Goal: Navigation & Orientation: Find specific page/section

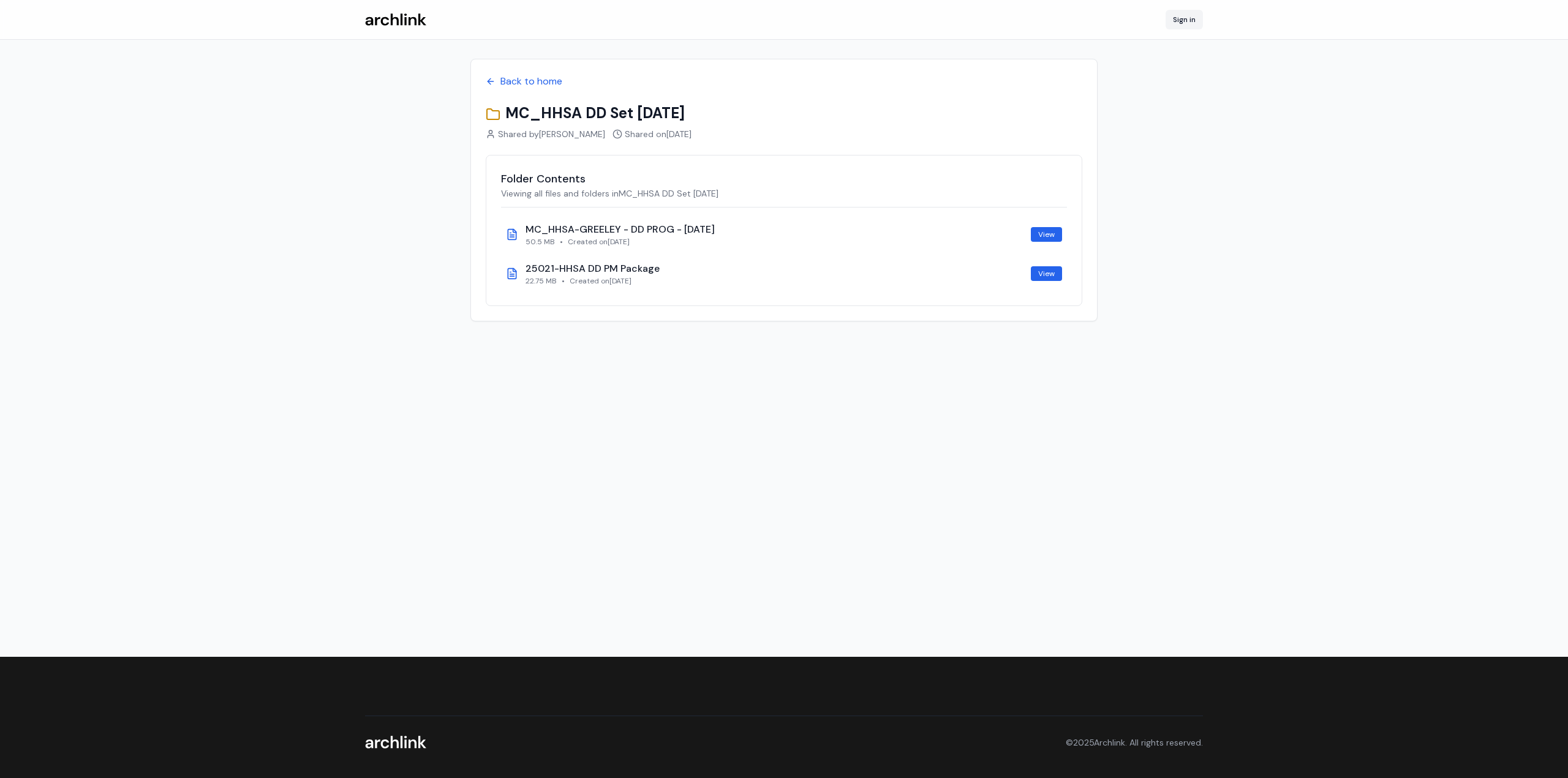
click at [1173, 13] on link "Sign in" at bounding box center [1184, 19] width 38 height 19
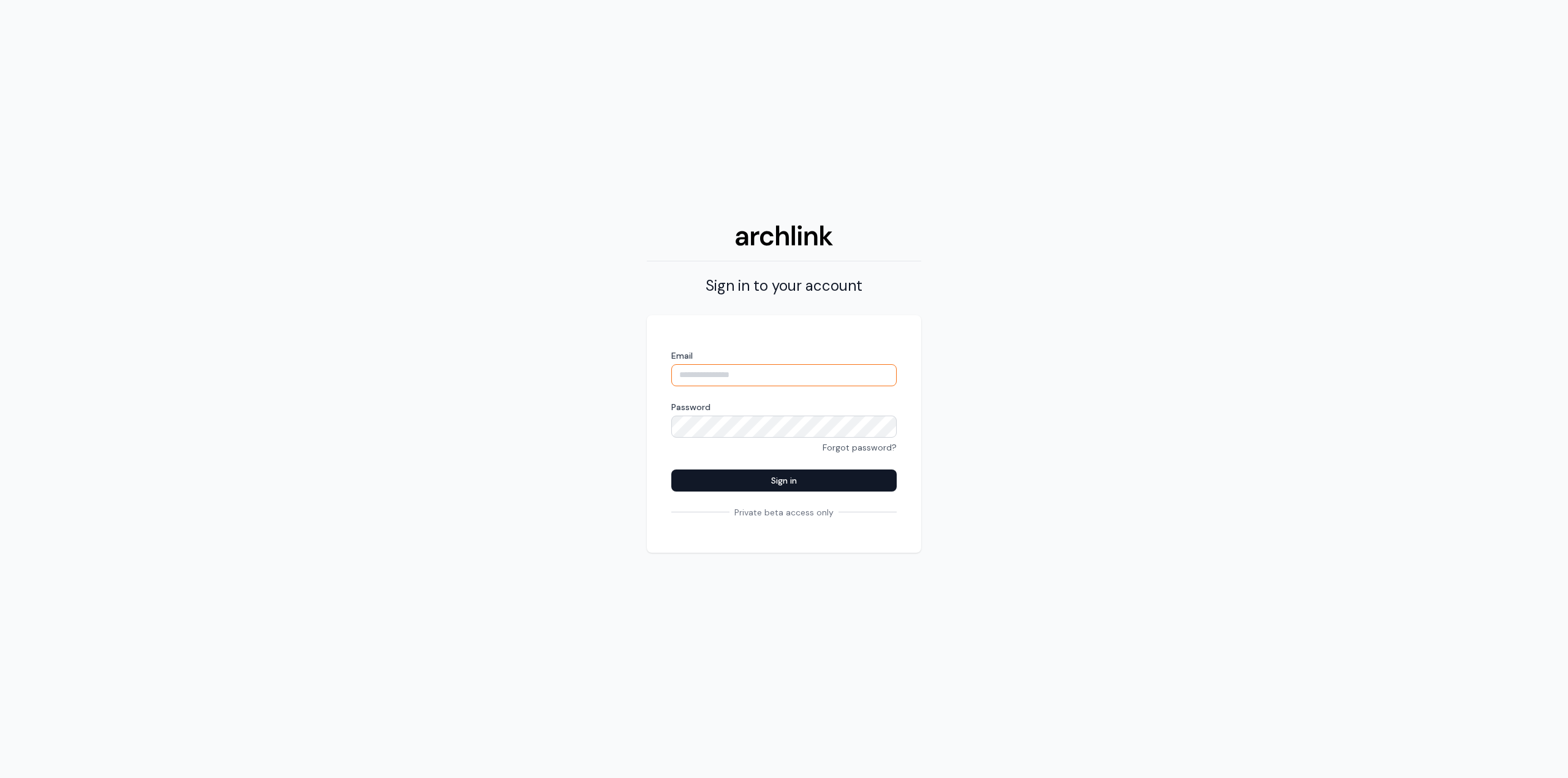
click at [796, 368] on input "Email" at bounding box center [784, 375] width 225 height 22
type input "**********"
click at [756, 486] on button "Sign in" at bounding box center [784, 480] width 225 height 22
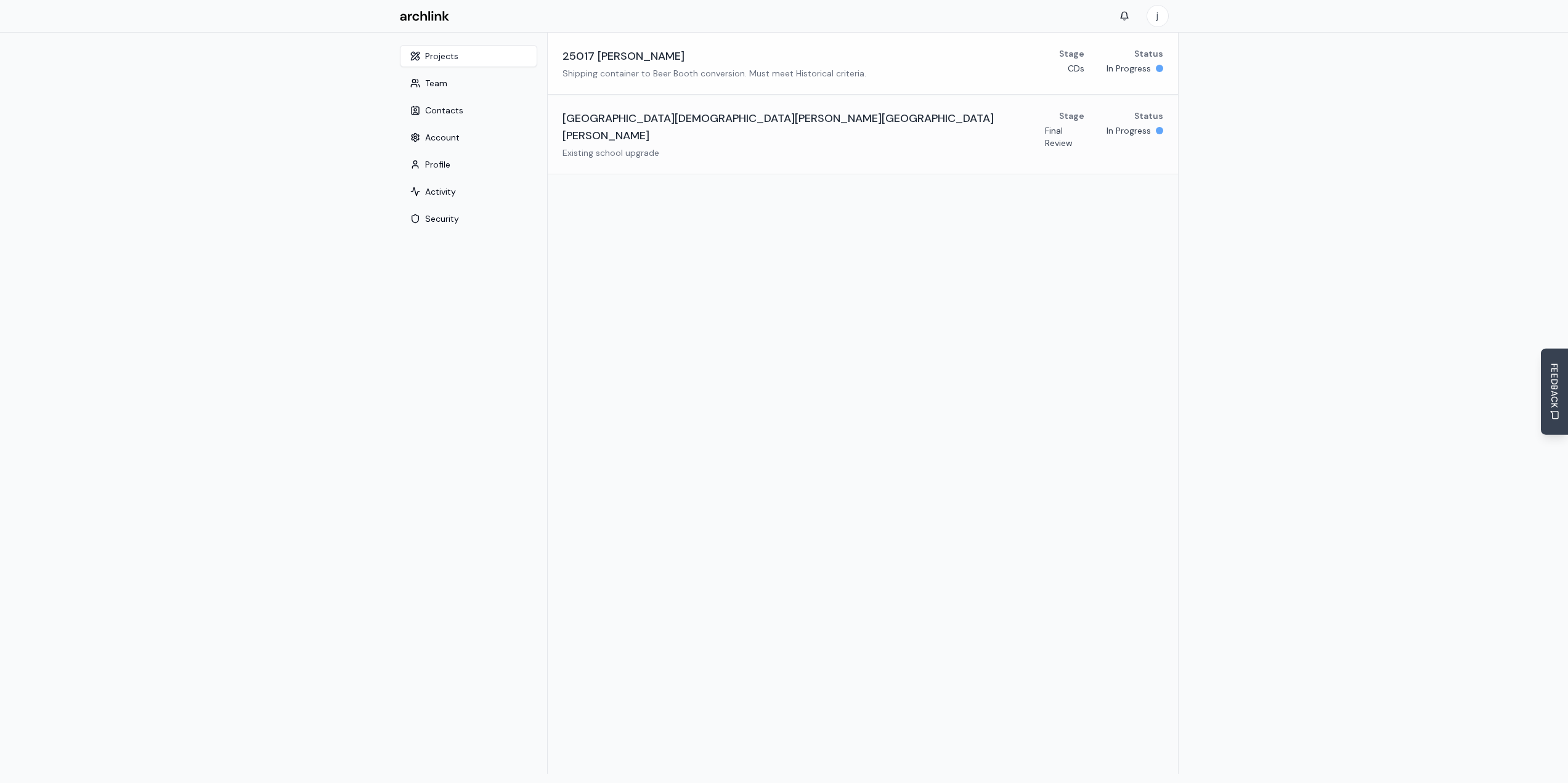
click at [732, 68] on p "Shipping container to Beer Booth conversion. Must meet Historical criteria." at bounding box center [714, 73] width 304 height 13
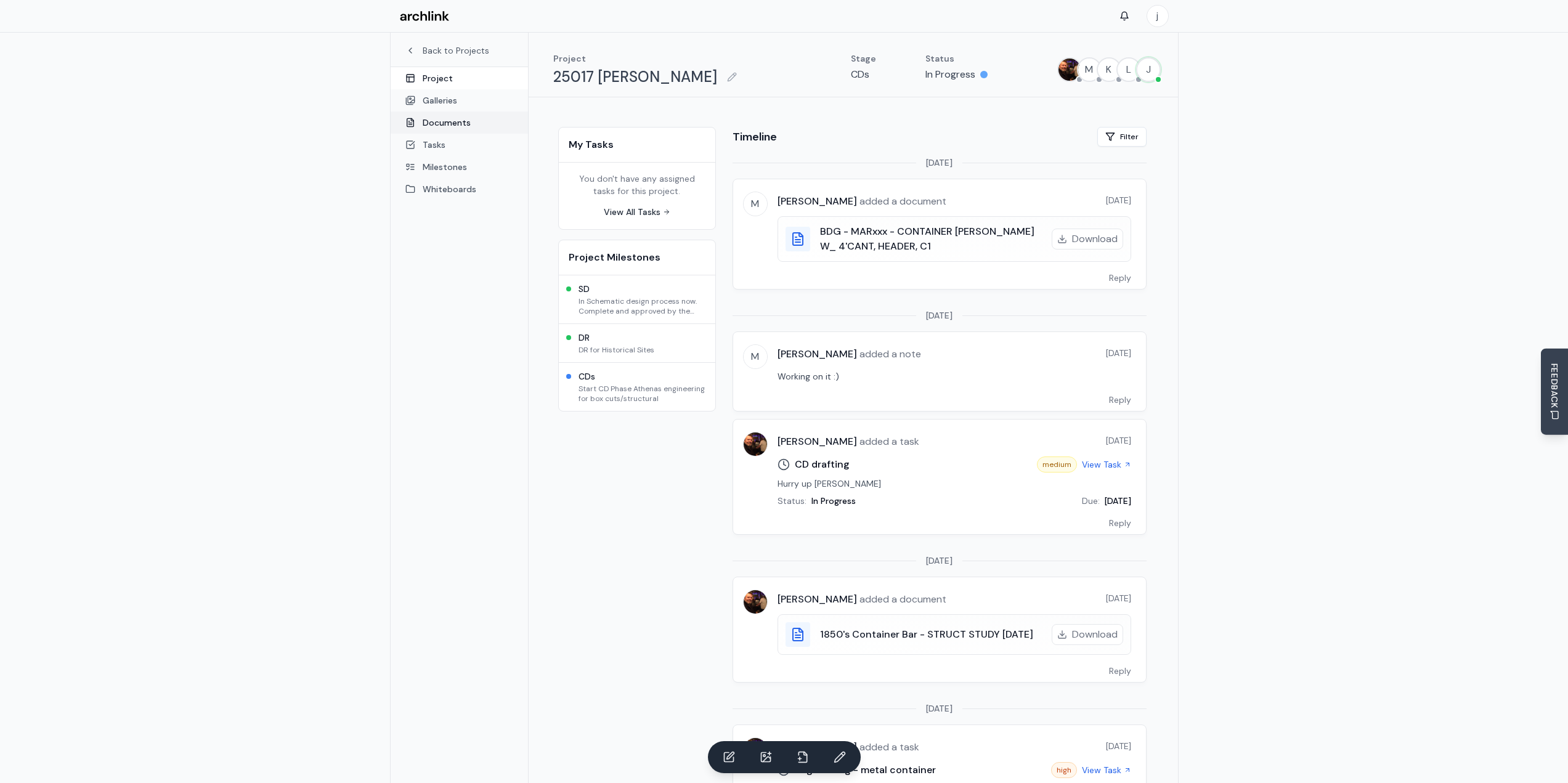
click at [471, 127] on link "Documents" at bounding box center [459, 123] width 138 height 22
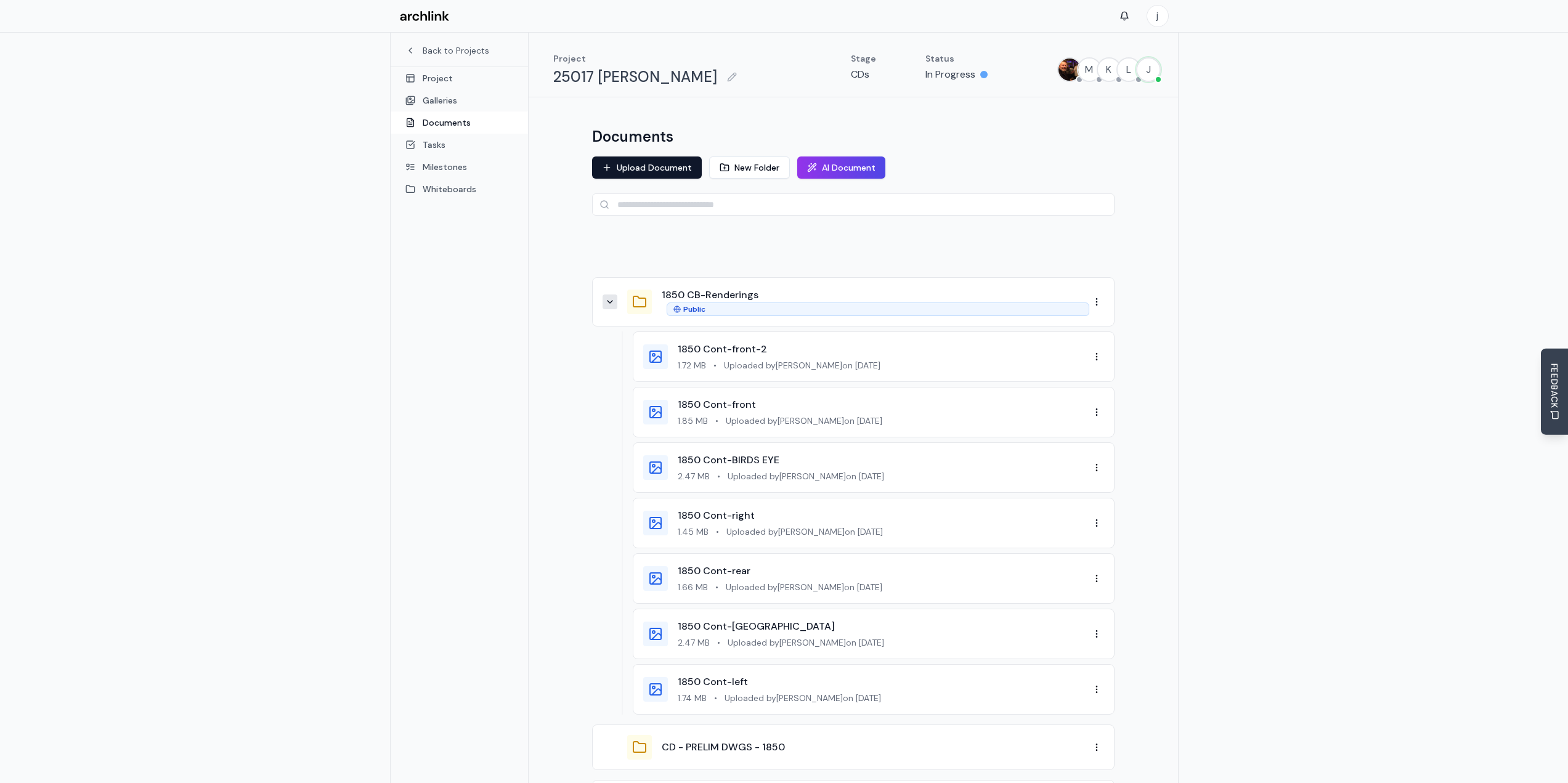
click at [608, 307] on button at bounding box center [610, 302] width 15 height 15
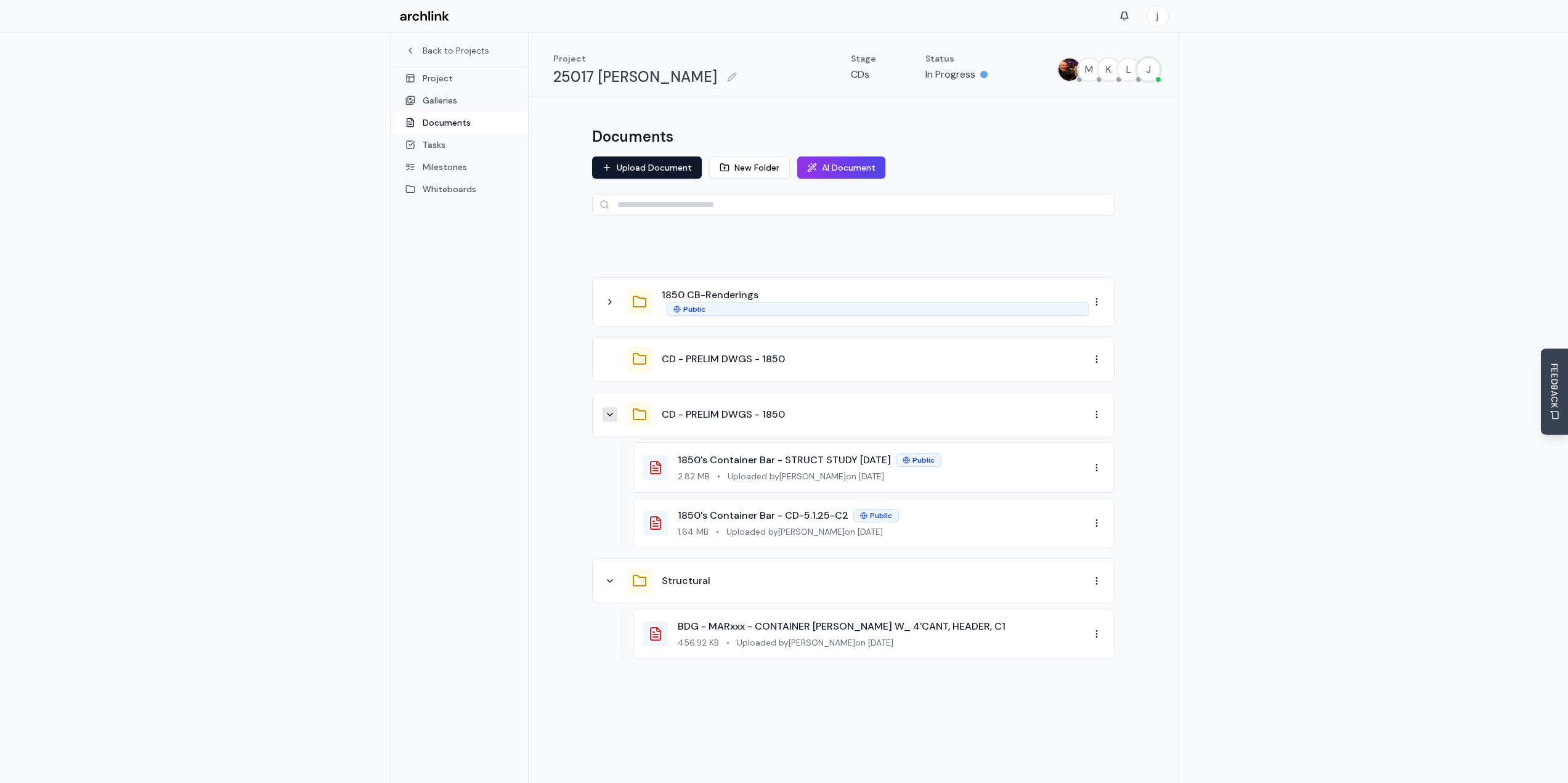
click at [610, 420] on button at bounding box center [610, 415] width 15 height 15
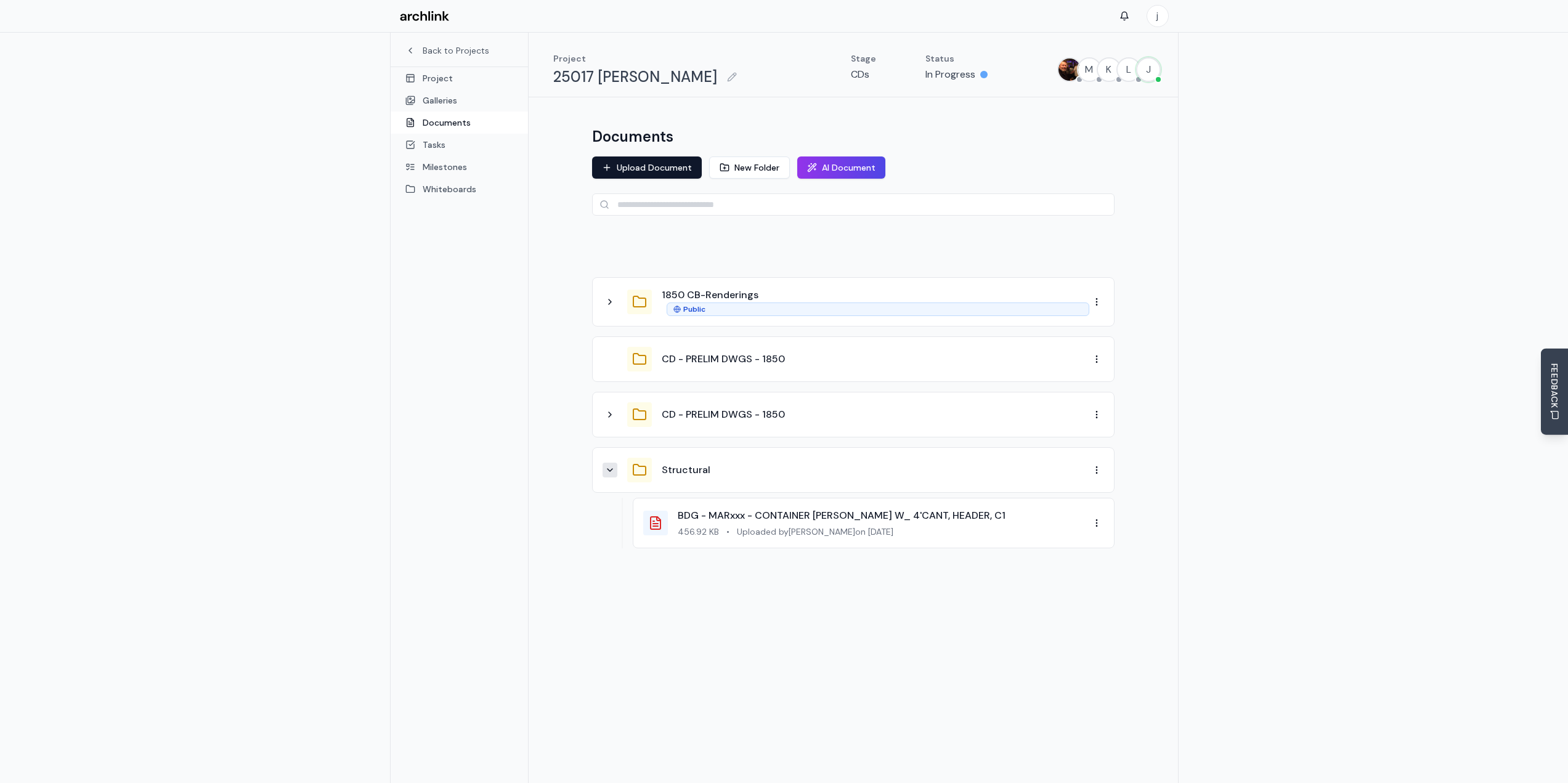
click at [613, 473] on icon at bounding box center [610, 470] width 10 height 10
click at [815, 171] on button "AI Document" at bounding box center [841, 167] width 88 height 22
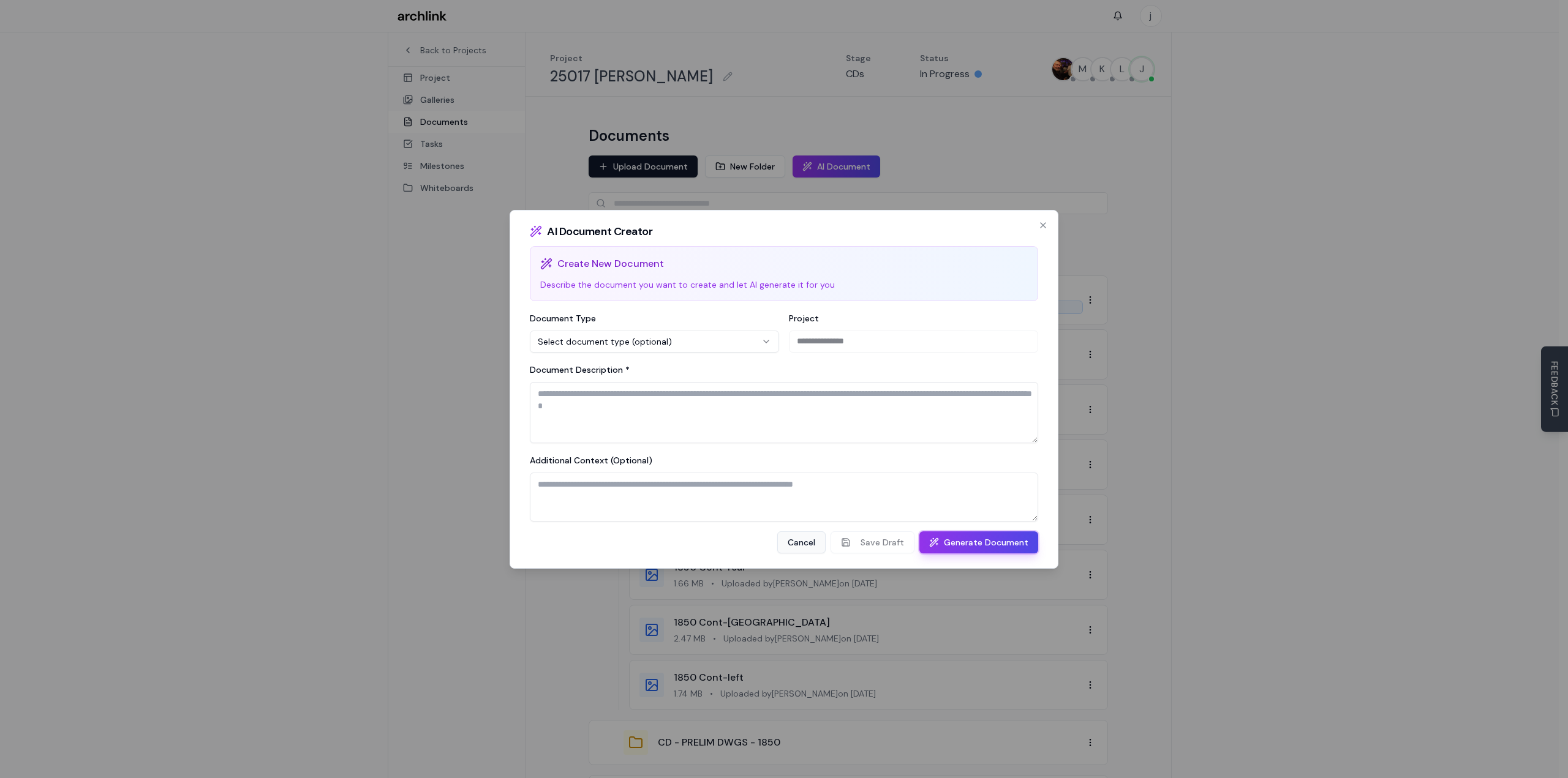
click at [798, 540] on button "Cancel" at bounding box center [802, 542] width 48 height 22
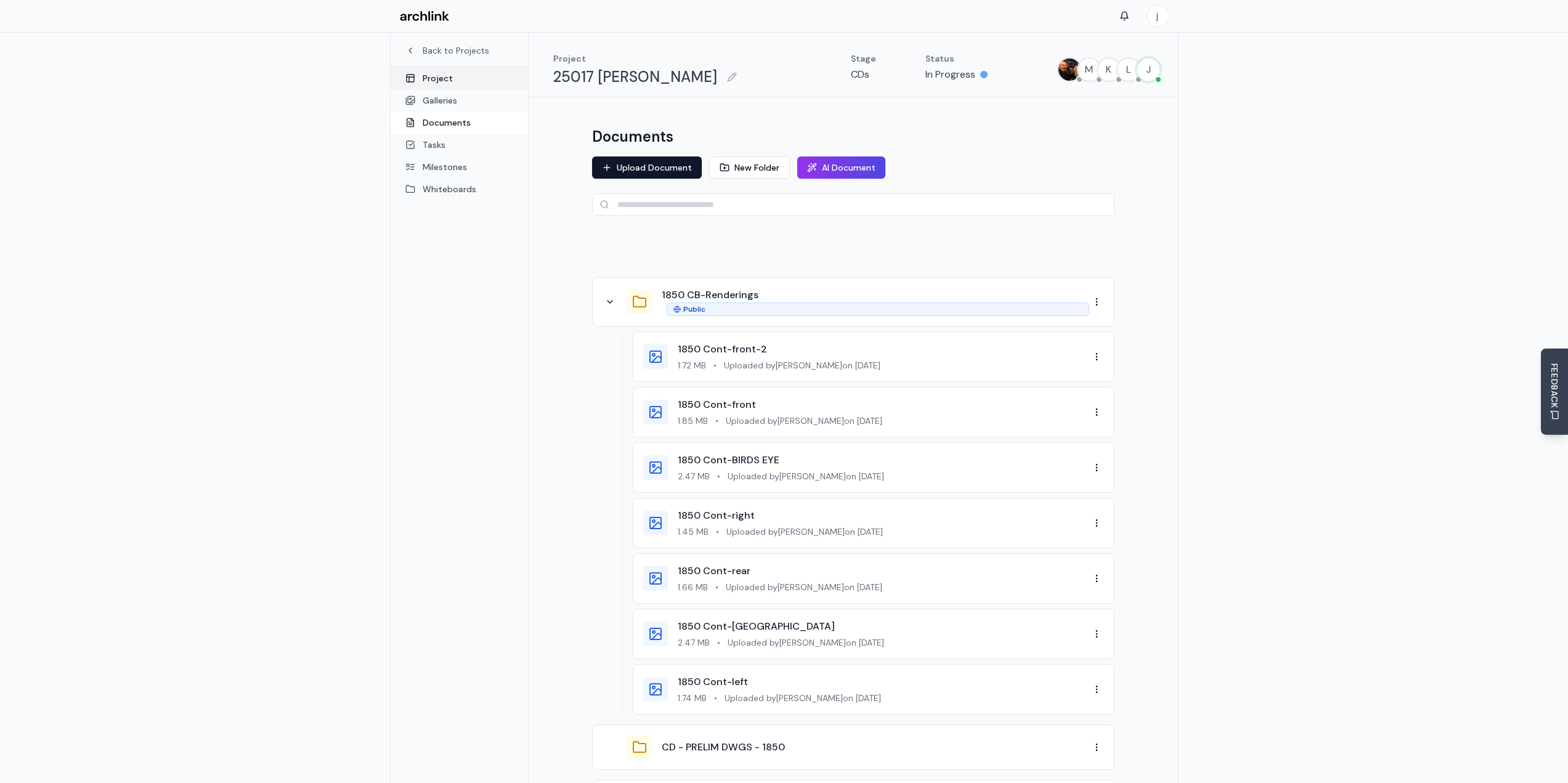
click at [462, 78] on link "Project" at bounding box center [459, 78] width 138 height 22
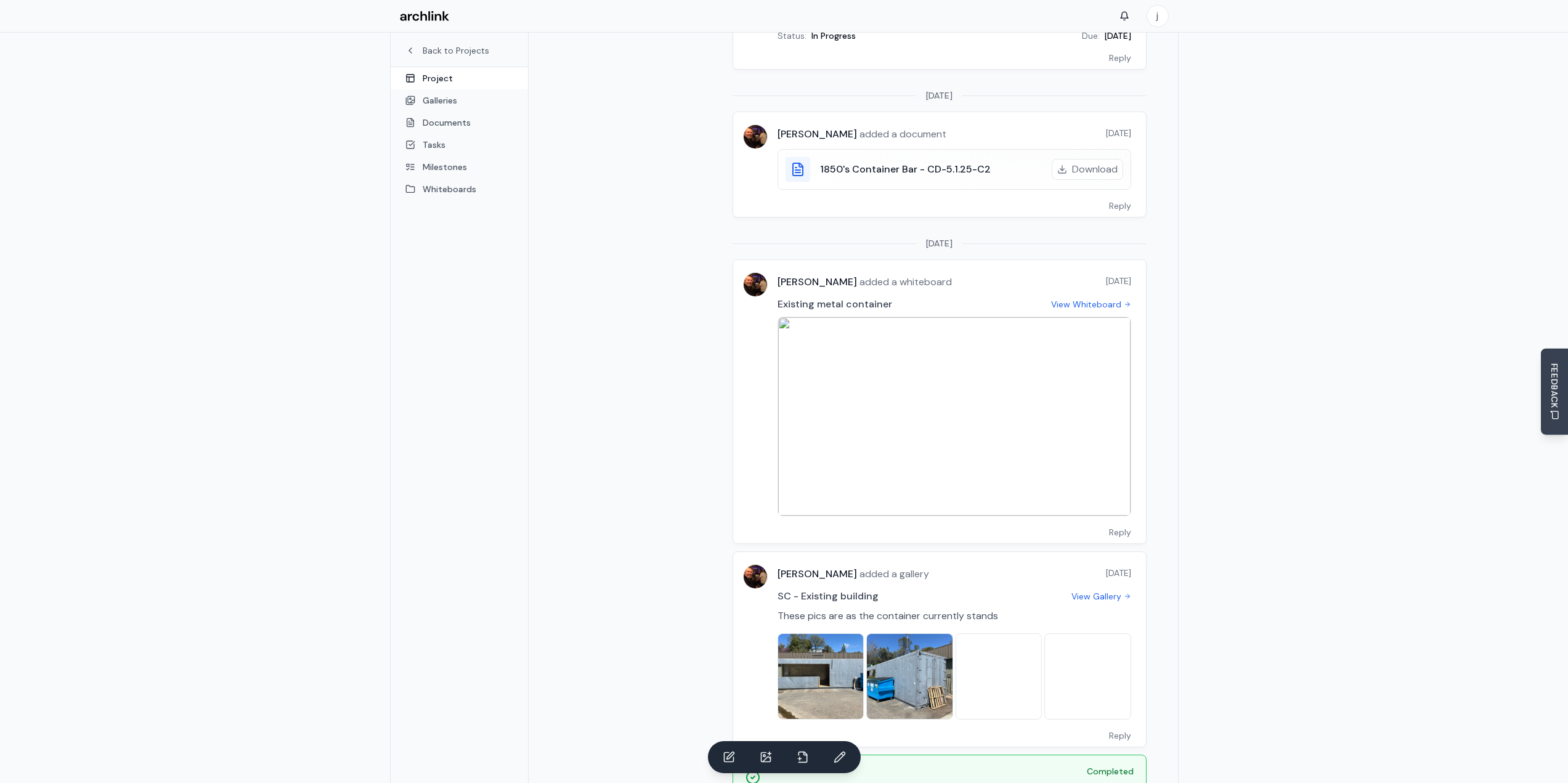
scroll to position [741, 0]
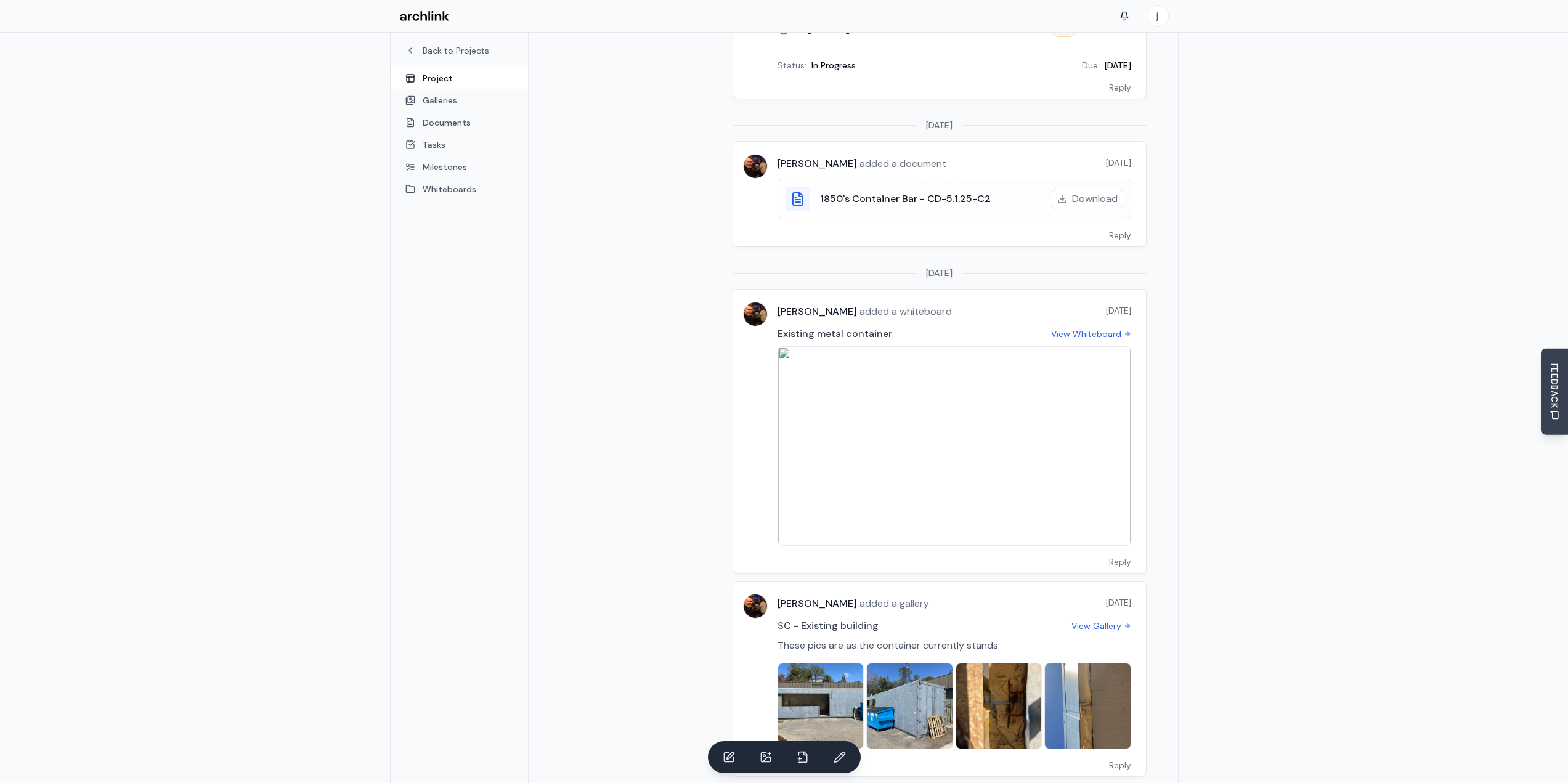
click at [946, 391] on img at bounding box center [954, 446] width 352 height 198
click at [950, 374] on img at bounding box center [954, 446] width 352 height 198
click at [933, 488] on img at bounding box center [954, 446] width 352 height 198
click at [1088, 332] on link "View Whiteboard" at bounding box center [1091, 334] width 80 height 13
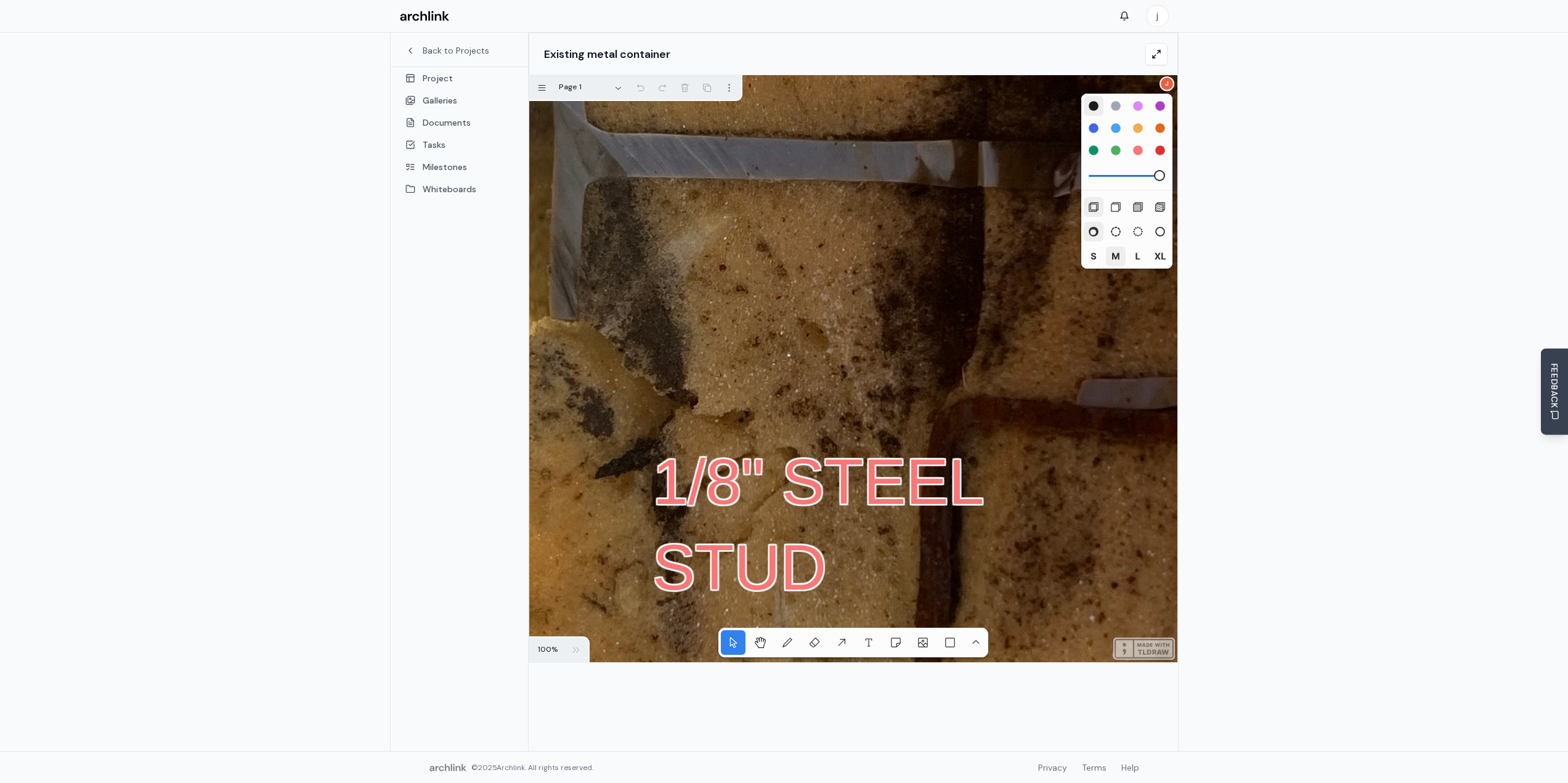
scroll to position [65, 0]
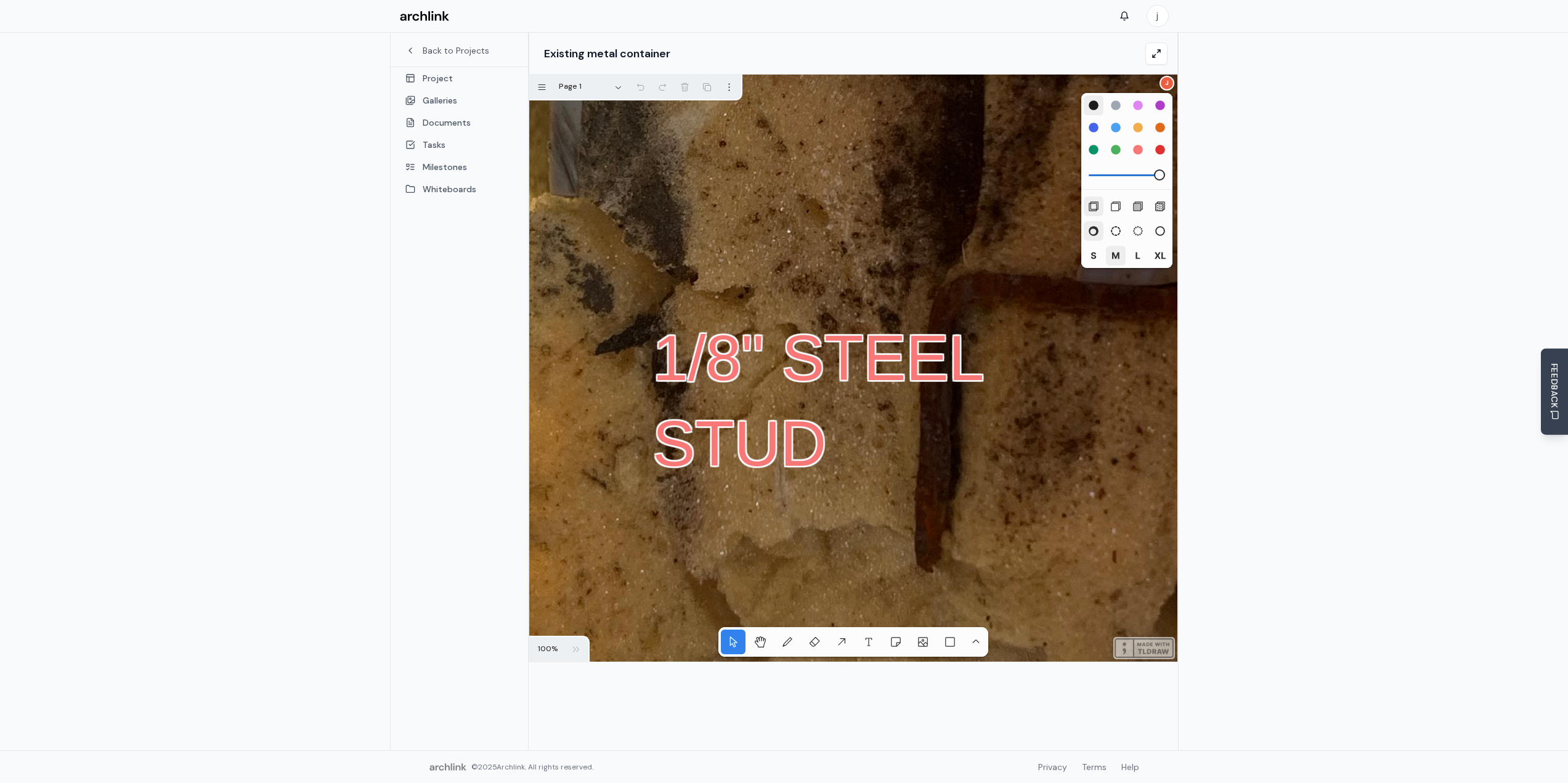
click at [1091, 253] on div "s" at bounding box center [1093, 255] width 11 height 11
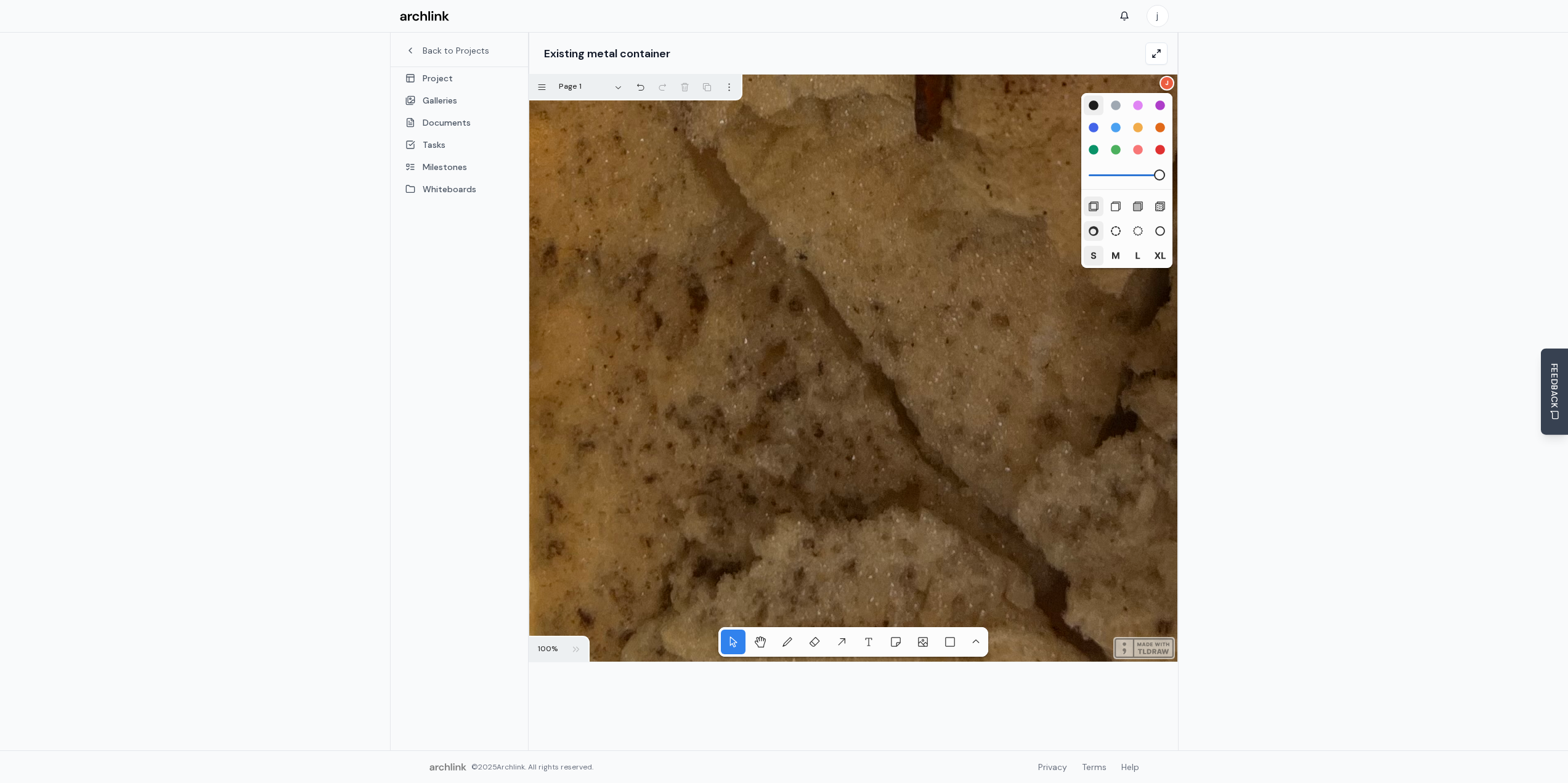
click at [557, 643] on button "100 %" at bounding box center [548, 649] width 37 height 24
click at [589, 558] on span "Zoom out" at bounding box center [565, 553] width 57 height 11
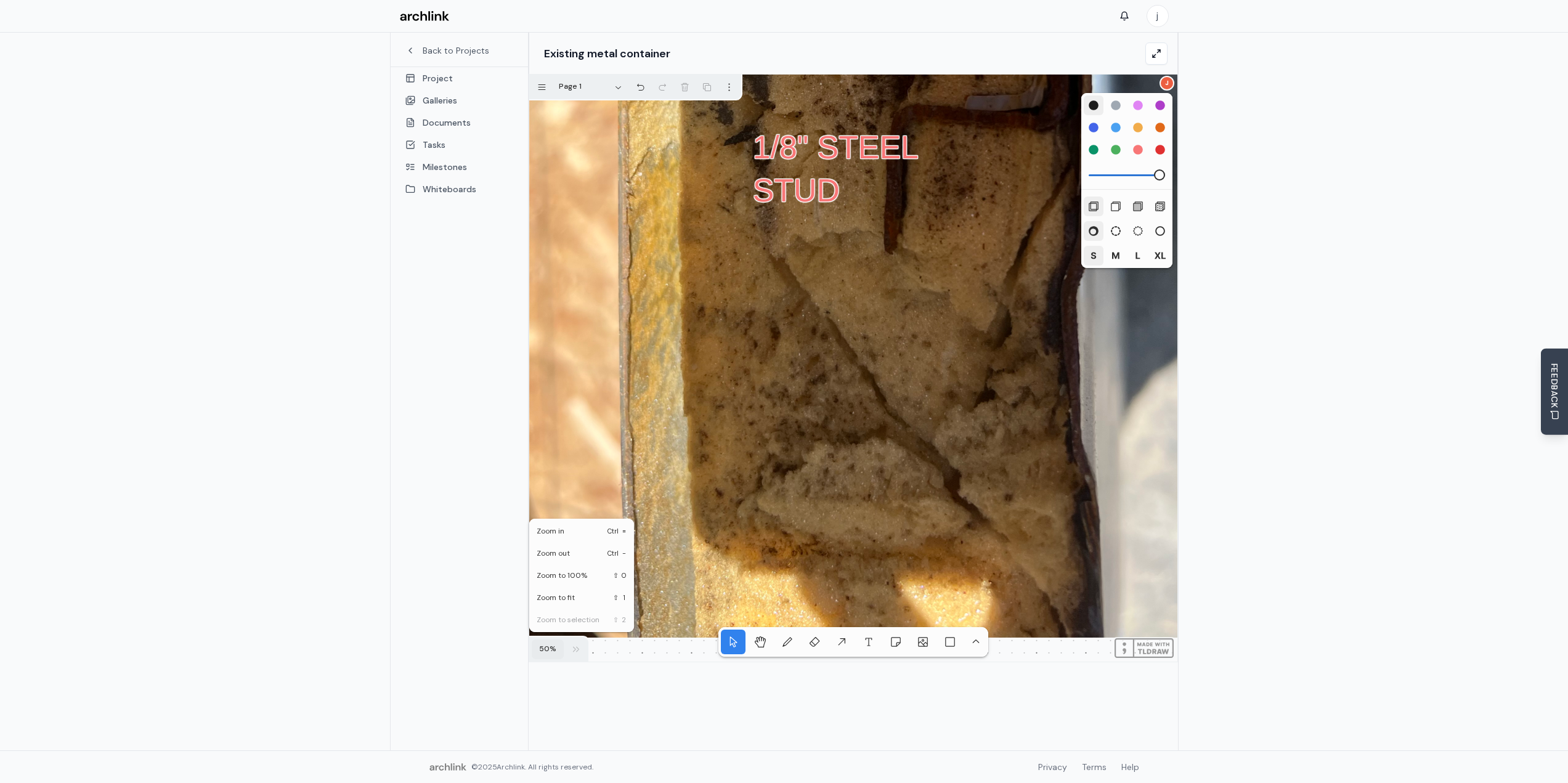
click at [589, 558] on span "Zoom out" at bounding box center [565, 553] width 57 height 11
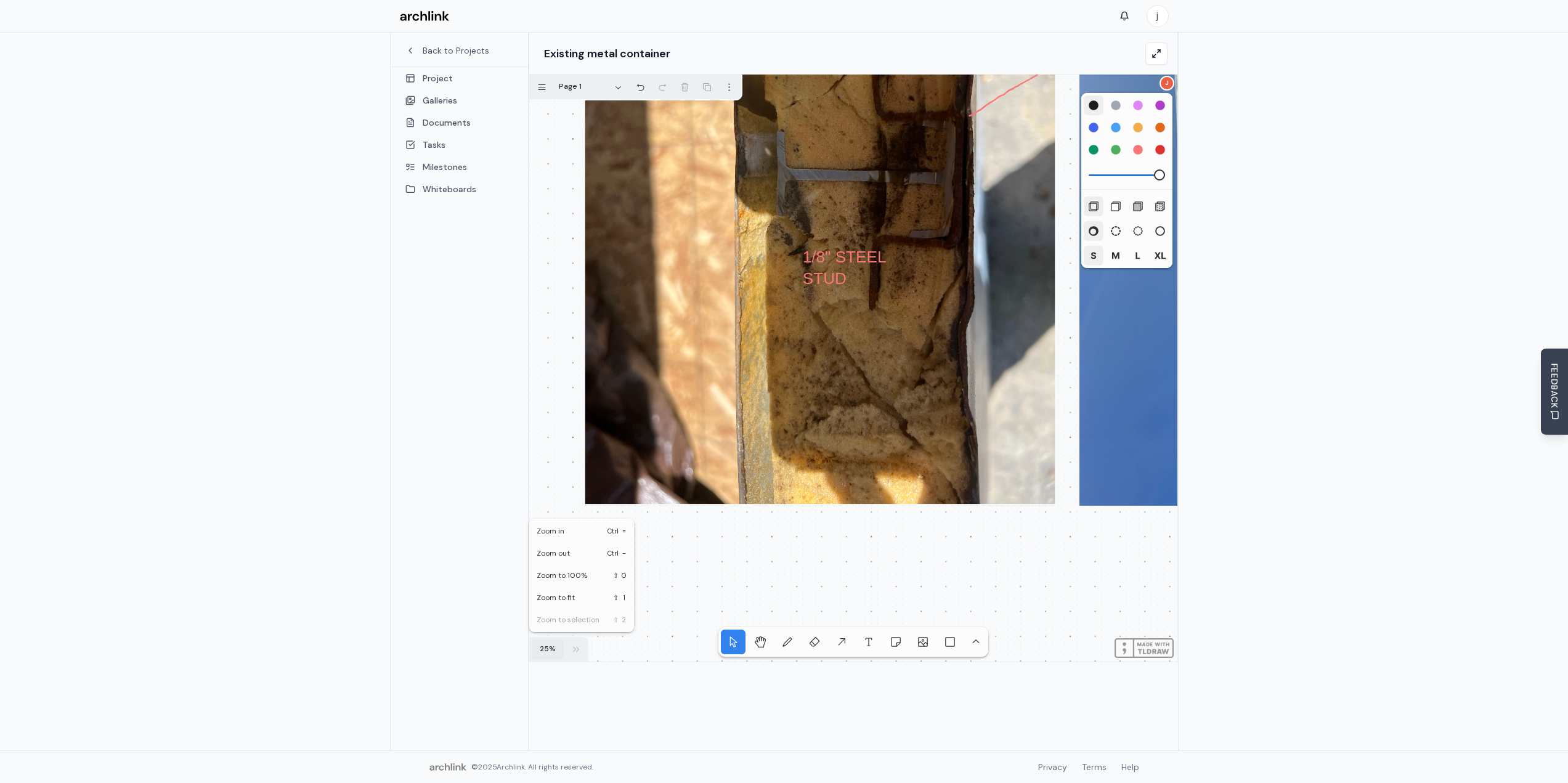
click at [589, 558] on span "Zoom out" at bounding box center [565, 553] width 57 height 11
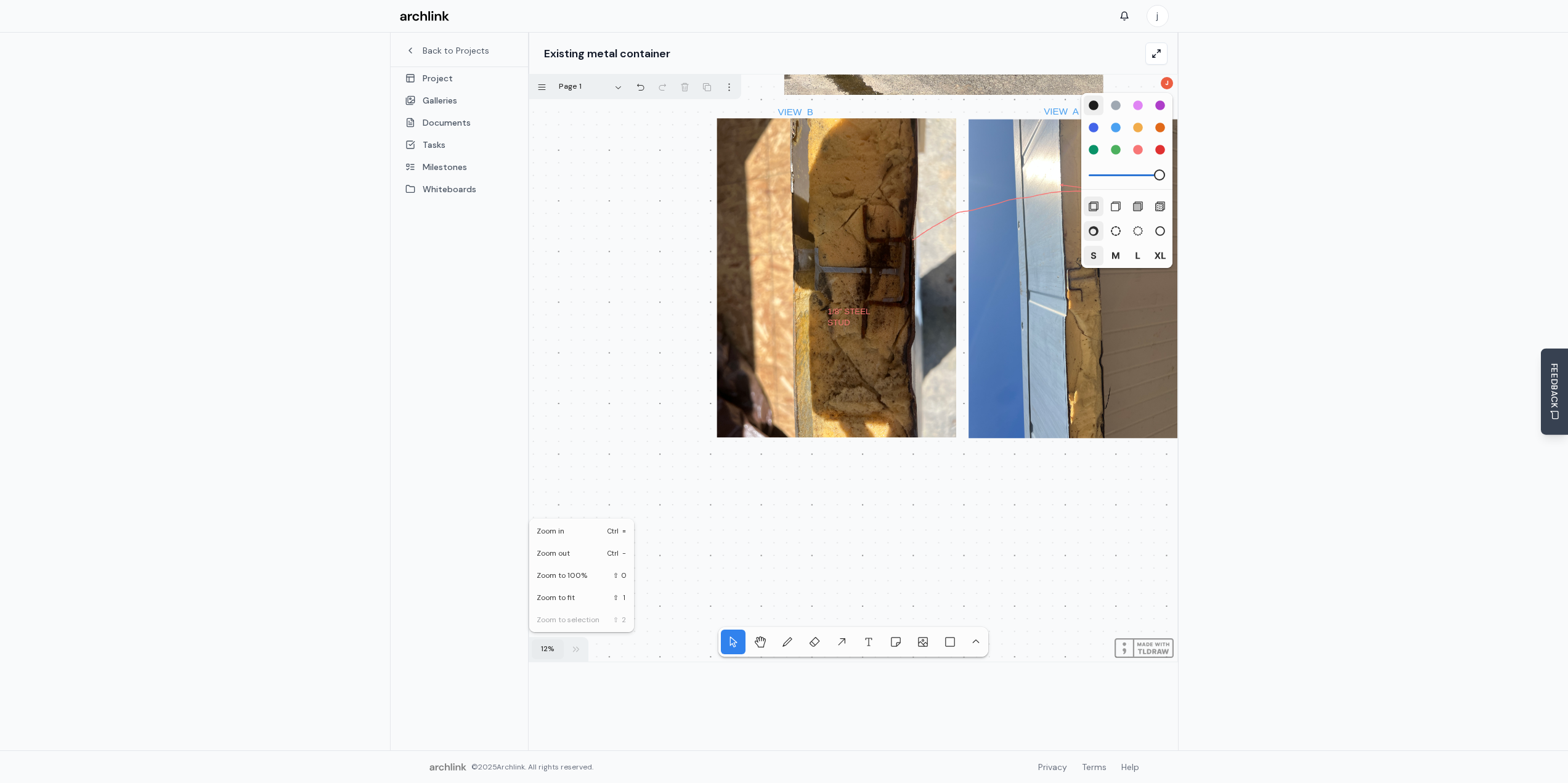
click at [589, 558] on span "Zoom out" at bounding box center [565, 553] width 57 height 11
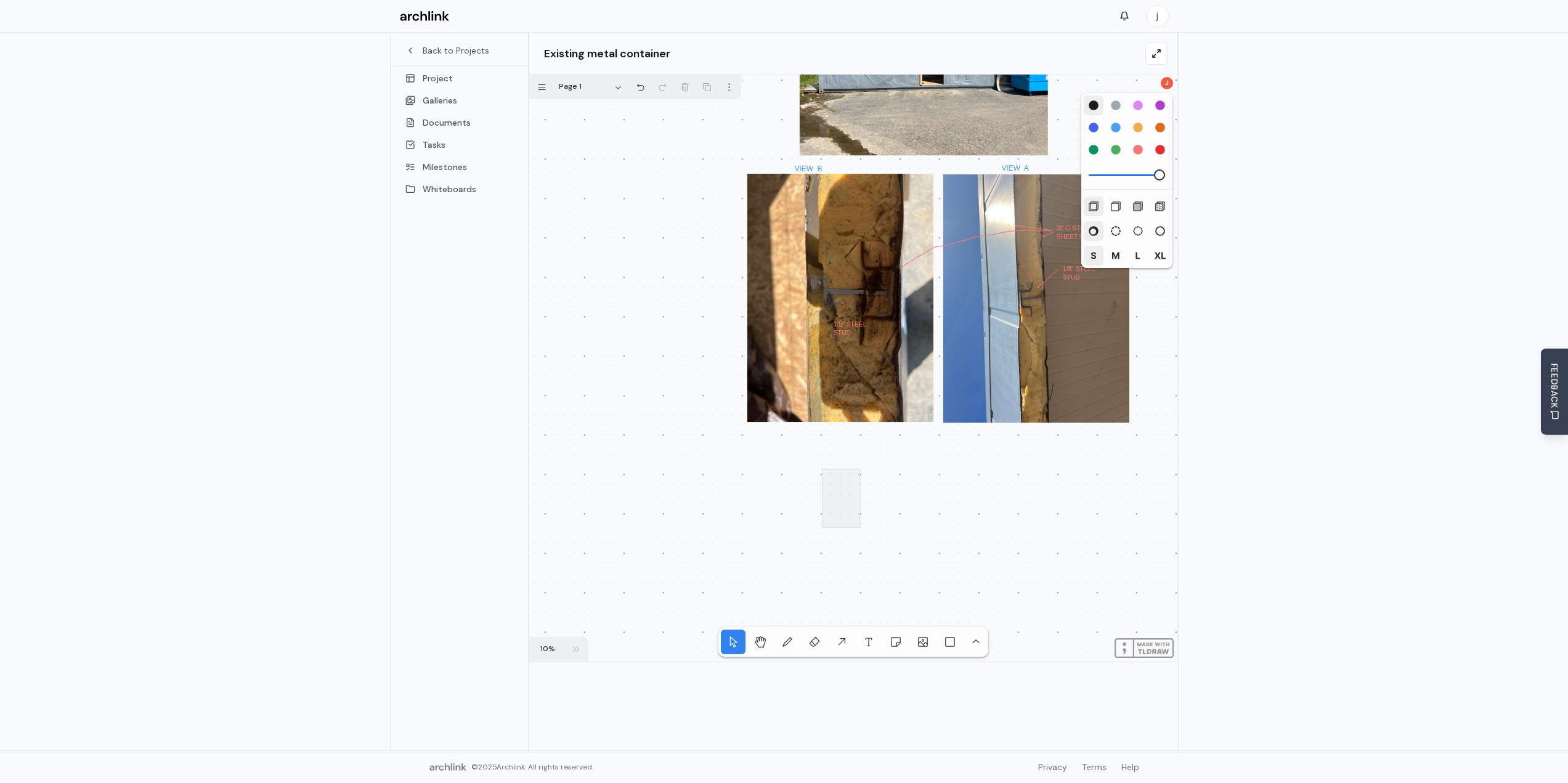
drag, startPoint x: 859, startPoint y: 469, endPoint x: 810, endPoint y: 545, distance: 90.4
drag, startPoint x: 666, startPoint y: 342, endPoint x: 650, endPoint y: 384, distance: 44.9
click at [650, 384] on div "1/8" STEEL STUD VIEW B VIEW A A B 1/8" STEEL STUD 20 G STEEL SHEET METAL" at bounding box center [853, 368] width 648 height 587
drag, startPoint x: 657, startPoint y: 326, endPoint x: 623, endPoint y: 399, distance: 80.5
drag, startPoint x: 633, startPoint y: 224, endPoint x: 613, endPoint y: 287, distance: 66.1
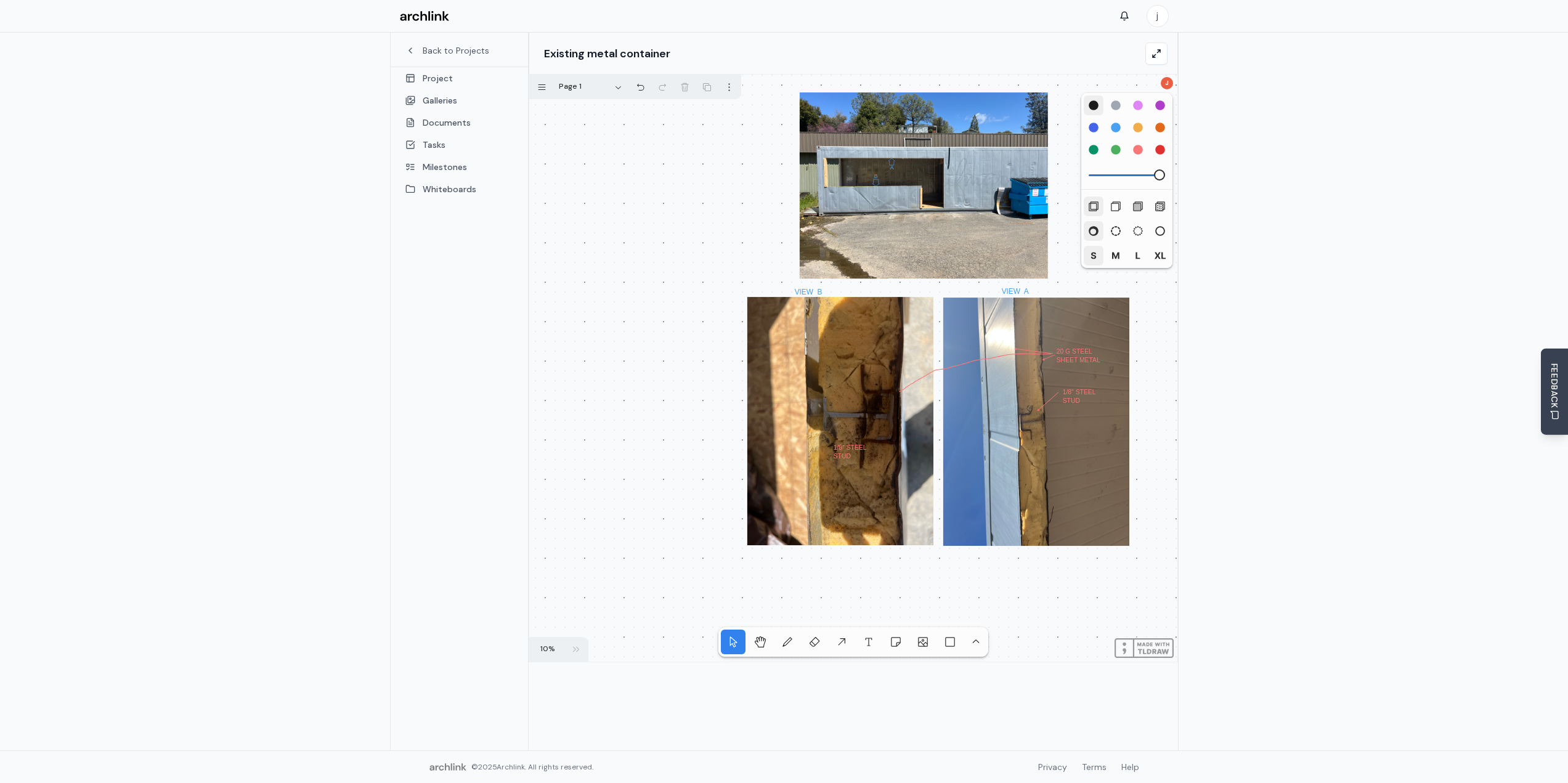
click at [758, 645] on div "tool.hand" at bounding box center [759, 641] width 11 height 11
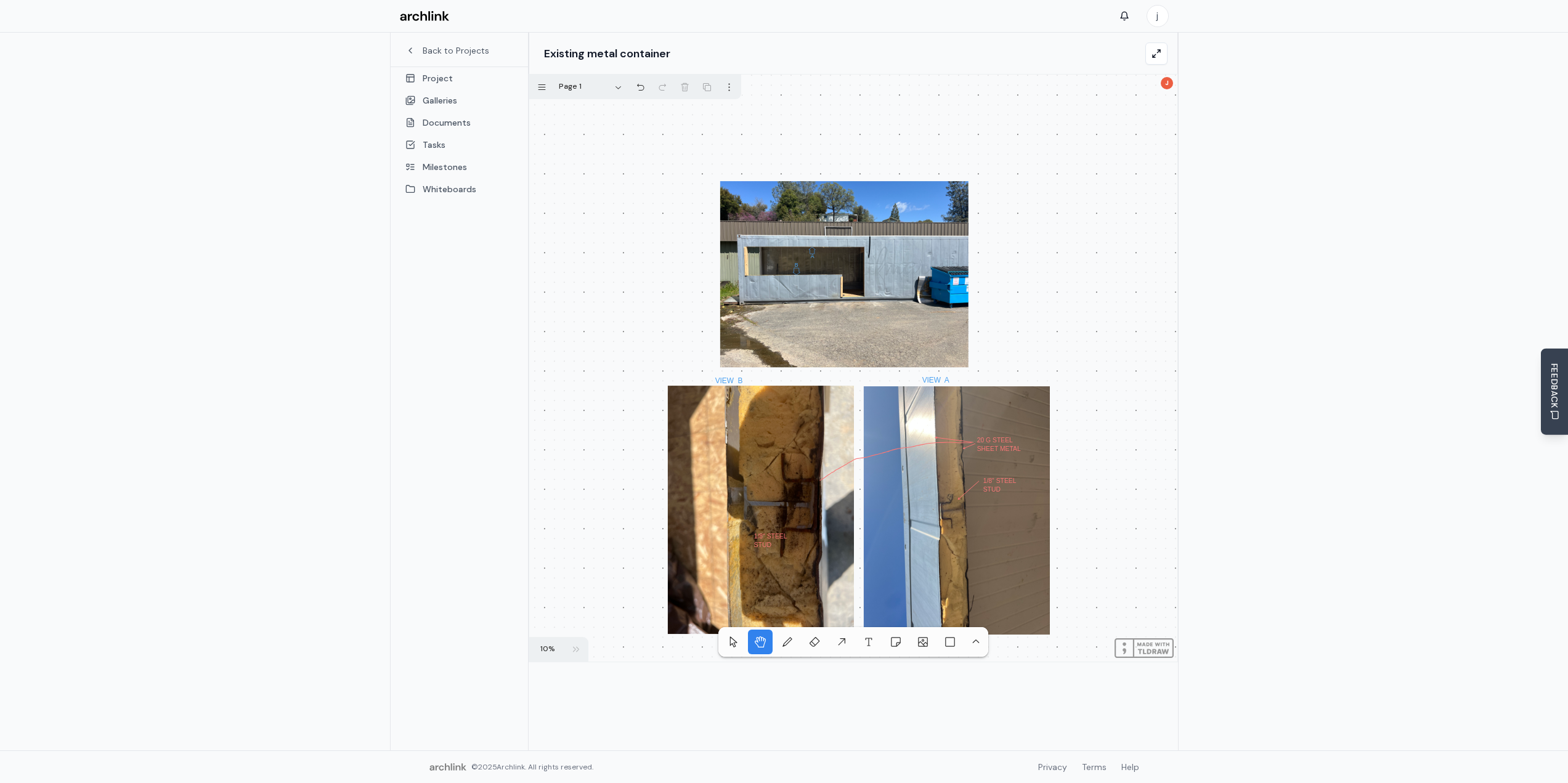
drag, startPoint x: 596, startPoint y: 202, endPoint x: 507, endPoint y: 301, distance: 133.1
click at [529, 301] on div "1/8" STEEL STUD VIEW B VIEW A A B 1/8" STEEL STUD 20 G STEEL SHEET METAL" at bounding box center [853, 368] width 648 height 587
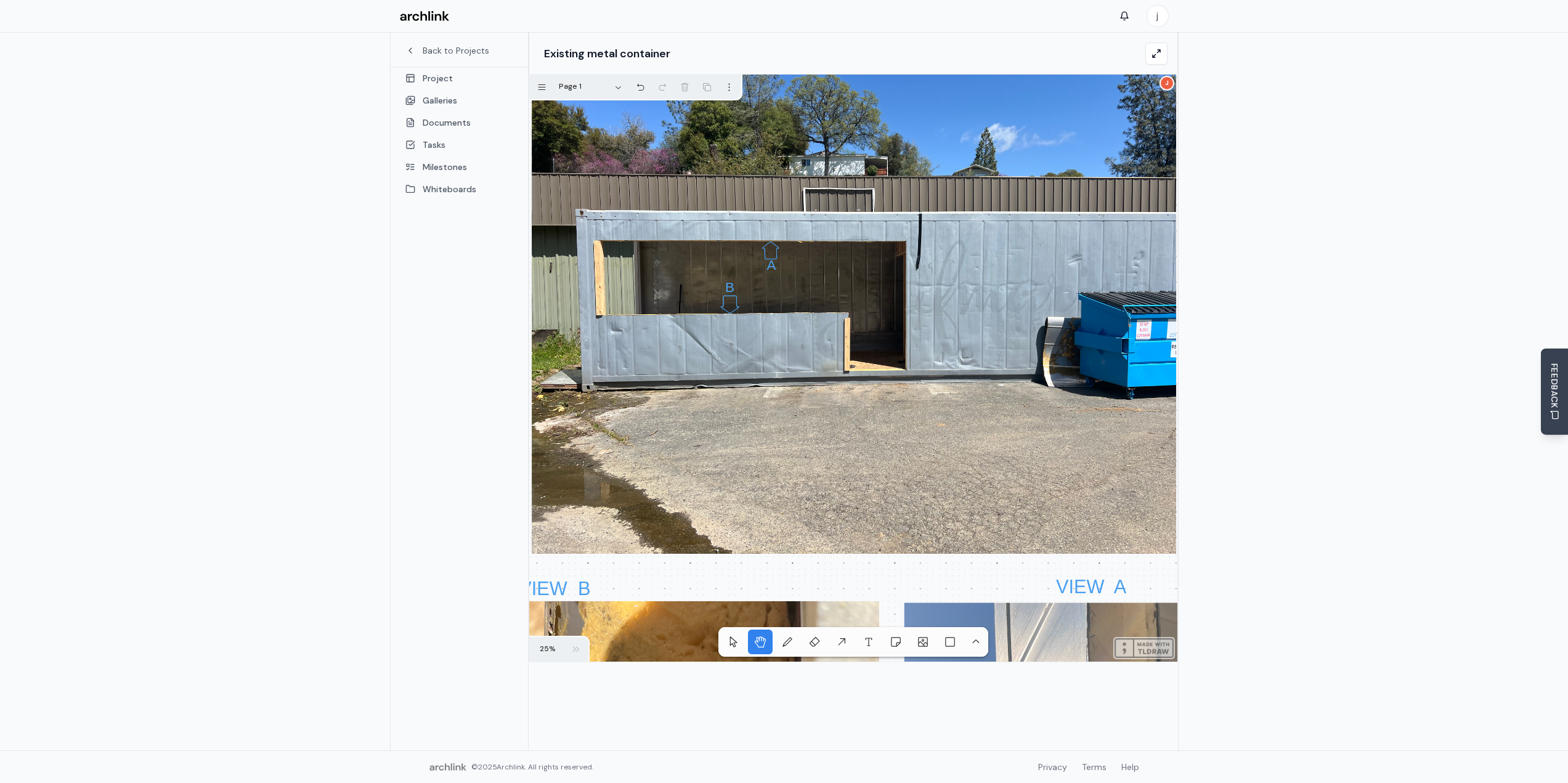
drag, startPoint x: 1072, startPoint y: 384, endPoint x: 1123, endPoint y: 389, distance: 51.2
click at [1123, 389] on div "1/8" STEEL STUD VIEW B VIEW A A B 1/8" STEEL STUD 20 G STEEL SHEET METAL" at bounding box center [853, 368] width 648 height 587
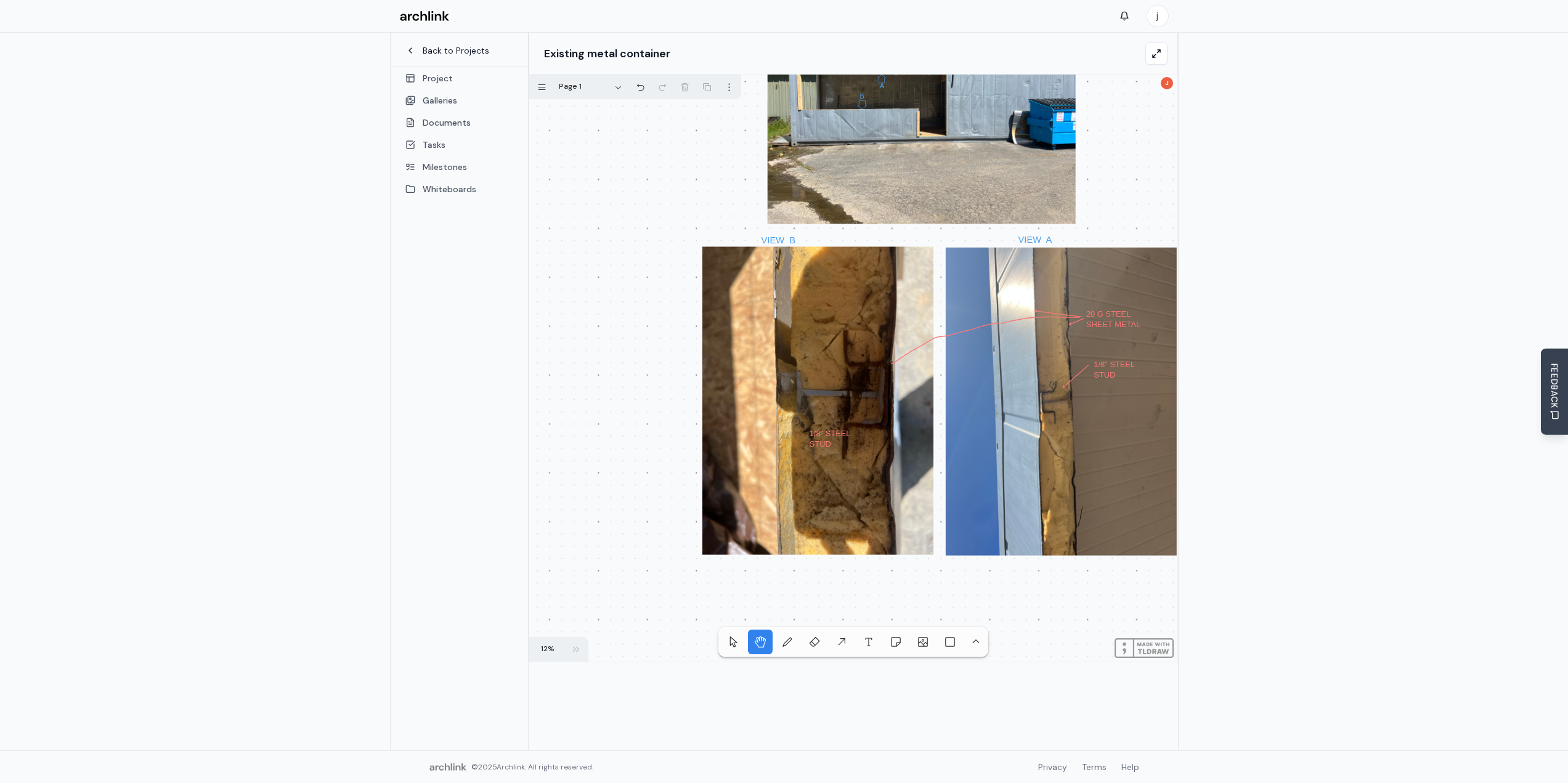
click at [421, 54] on link "Back to Projects" at bounding box center [459, 50] width 107 height 13
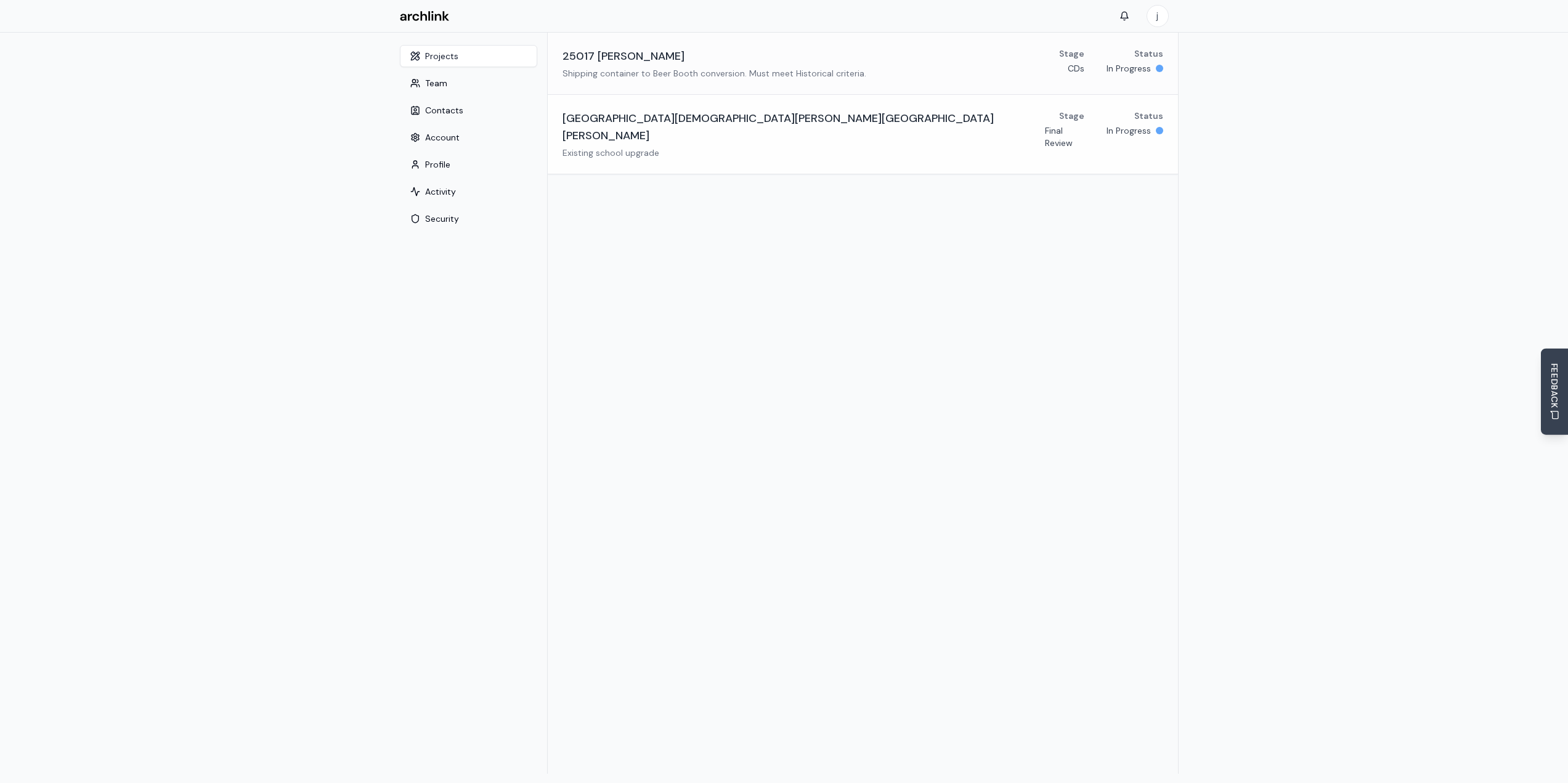
click at [726, 127] on h3 "[GEOGRAPHIC_DATA][DEMOGRAPHIC_DATA][PERSON_NAME][GEOGRAPHIC_DATA][PERSON_NAME]" at bounding box center [803, 127] width 482 height 34
